Goal: Find specific page/section: Find specific page/section

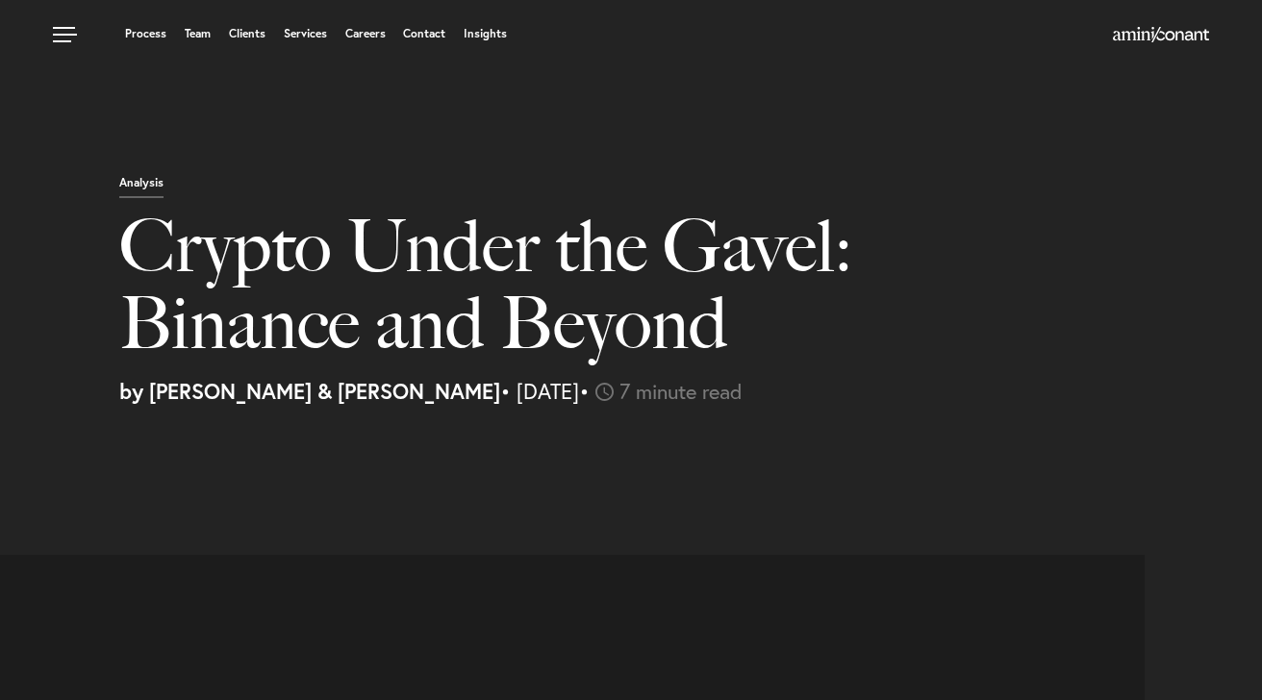
select select "US"
select select "Austin"
select select "Business and Civil Litigation"
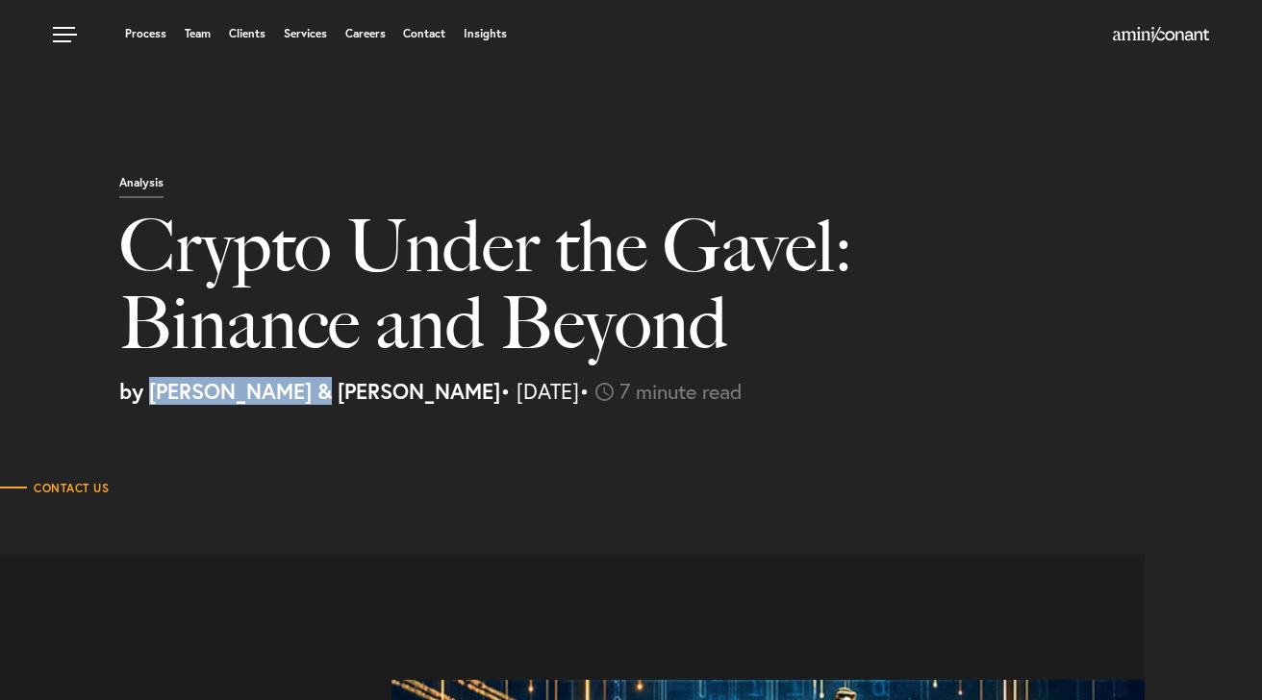
drag, startPoint x: 158, startPoint y: 397, endPoint x: 307, endPoint y: 402, distance: 149.2
click at [307, 402] on strong "by [PERSON_NAME] & [PERSON_NAME]" at bounding box center [309, 391] width 381 height 28
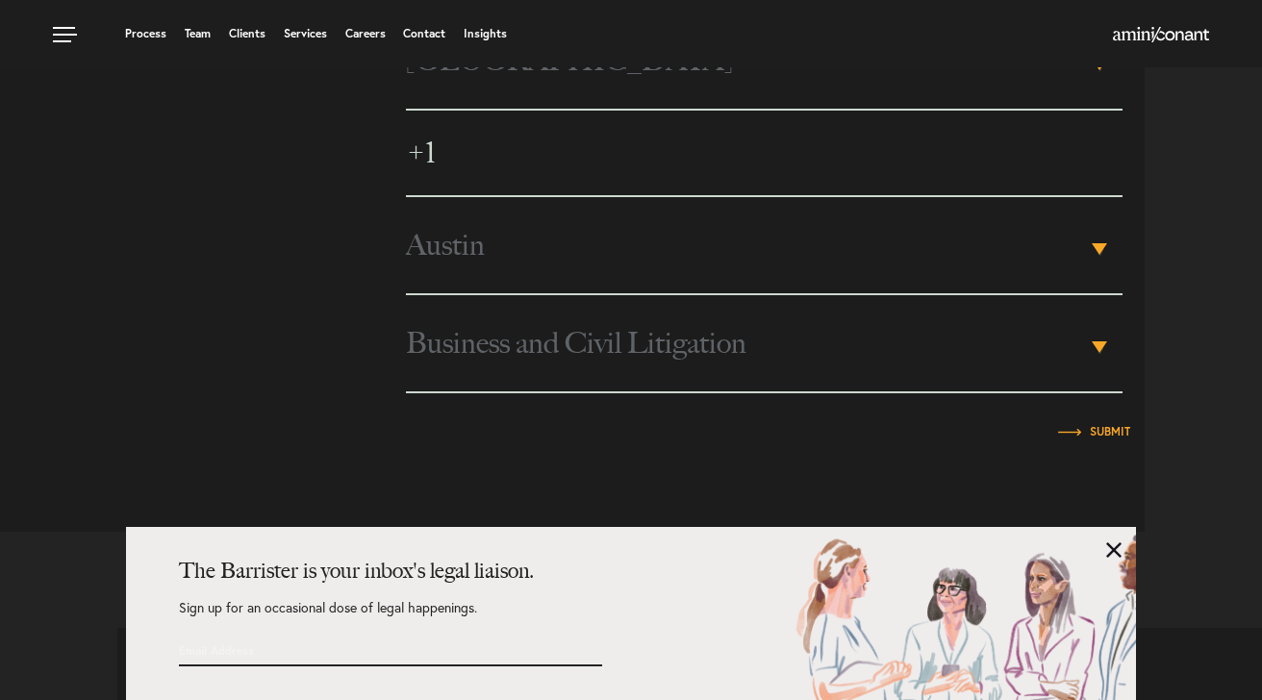
scroll to position [5602, 0]
click at [1111, 547] on link at bounding box center [1113, 550] width 15 height 15
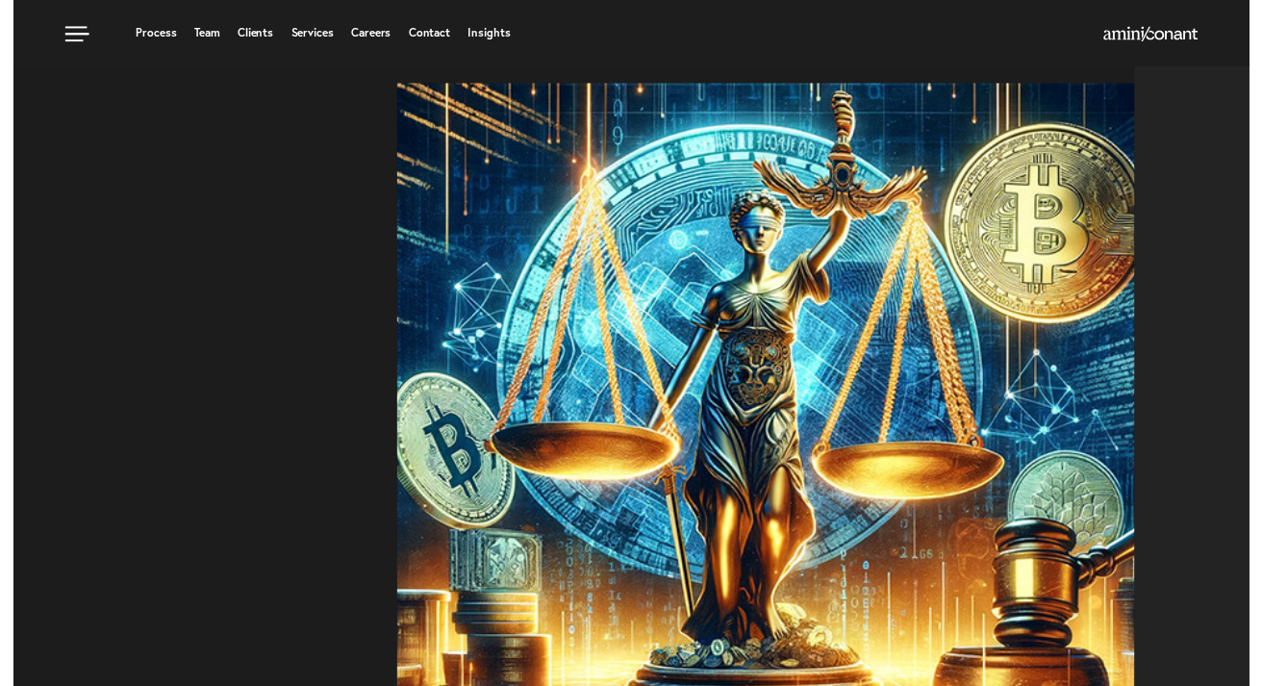
scroll to position [0, 0]
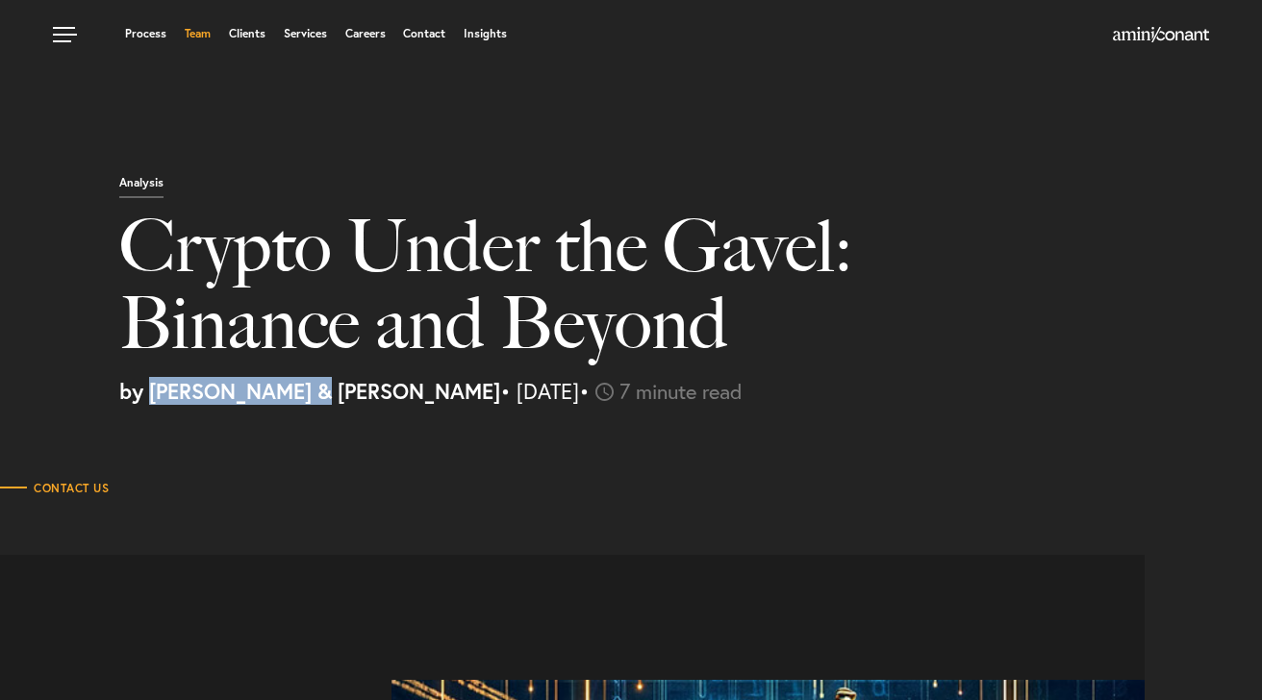
click at [202, 33] on link "Team" at bounding box center [198, 34] width 26 height 12
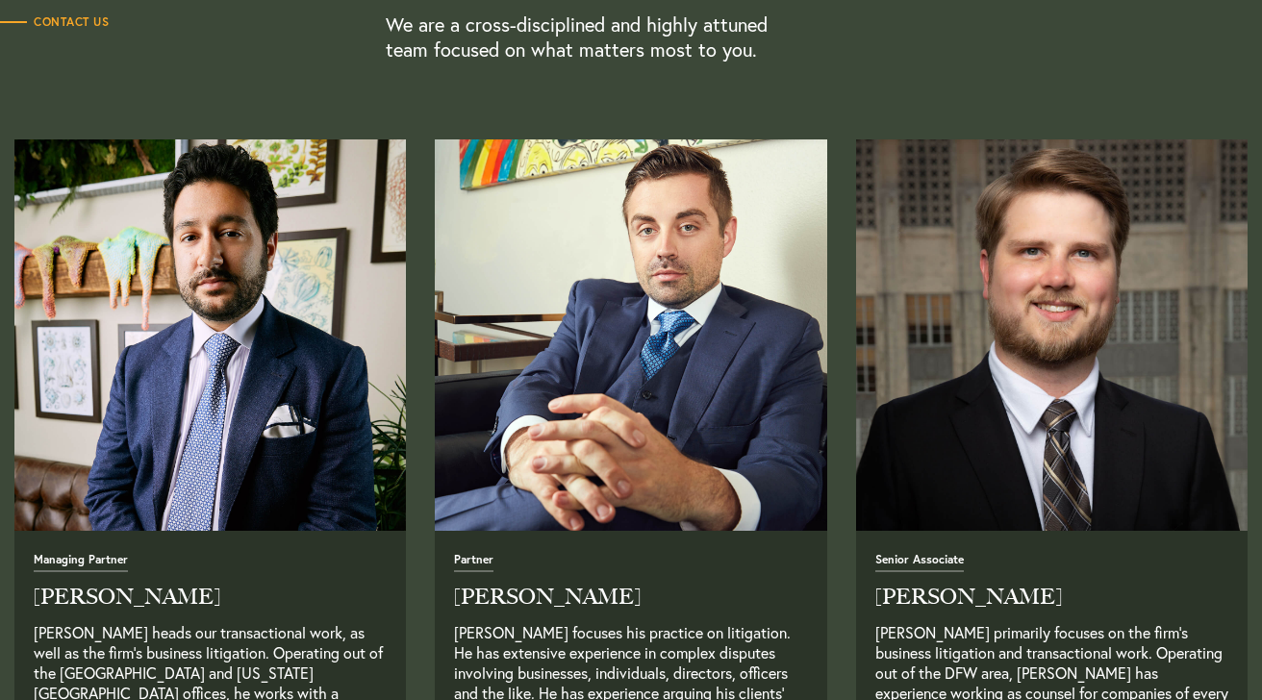
scroll to position [625, 0]
